Goal: Task Accomplishment & Management: Complete application form

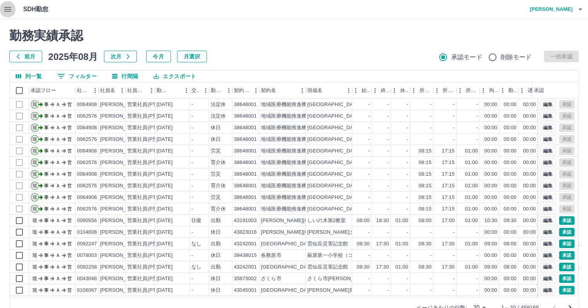
click at [5, 8] on icon "button" at bounding box center [7, 9] width 9 height 9
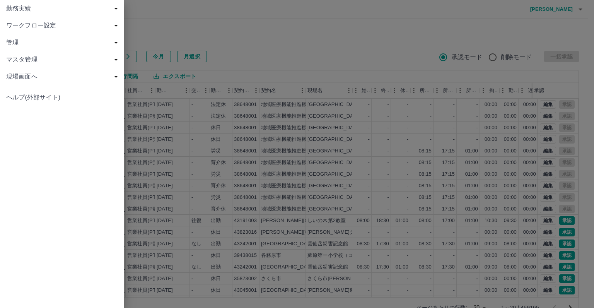
click at [28, 79] on span "現場画面へ" at bounding box center [63, 76] width 115 height 9
click at [34, 93] on span "現場画面へ" at bounding box center [66, 93] width 104 height 9
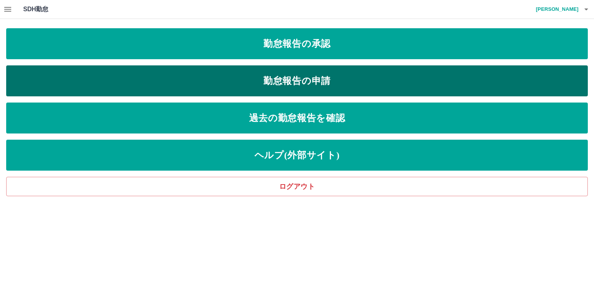
click at [284, 75] on link "勤怠報告の申請" at bounding box center [297, 80] width 582 height 31
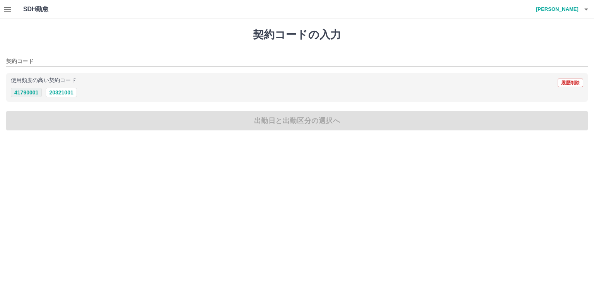
click at [34, 94] on button "41790001" at bounding box center [26, 92] width 31 height 9
type input "********"
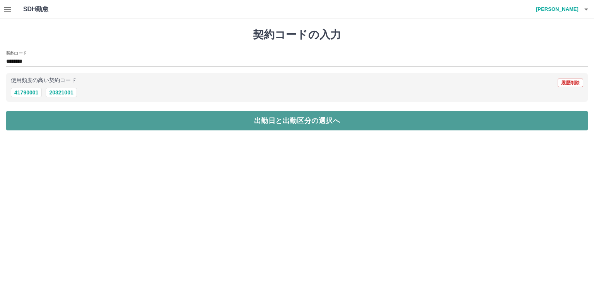
click at [117, 123] on button "出勤日と出勤区分の選択へ" at bounding box center [297, 120] width 582 height 19
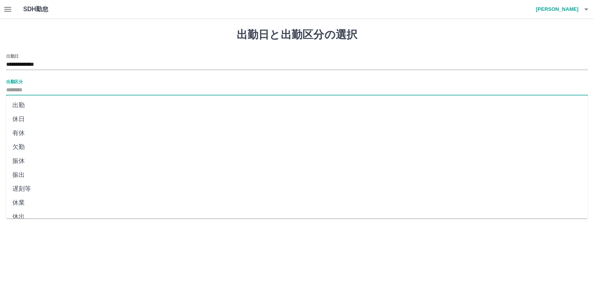
click at [42, 91] on input "出勤区分" at bounding box center [297, 91] width 582 height 10
